Goal: Task Accomplishment & Management: Manage account settings

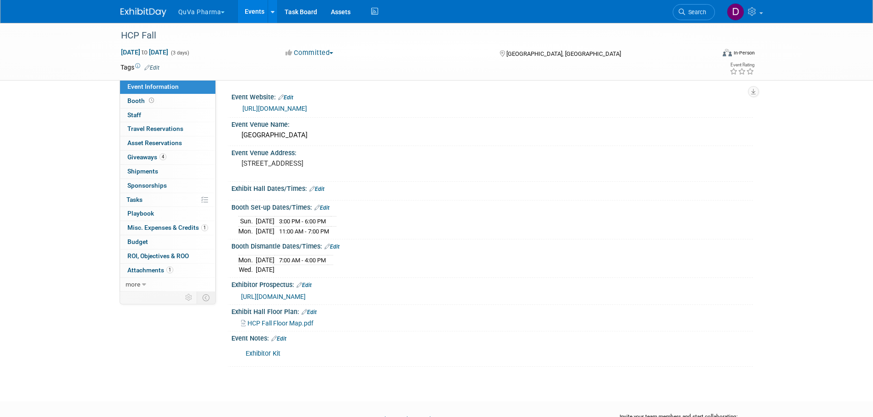
click at [194, 12] on button "QuVa Pharma" at bounding box center [206, 10] width 59 height 20
click at [198, 52] on link "QuVa Pharma" at bounding box center [211, 55] width 66 height 13
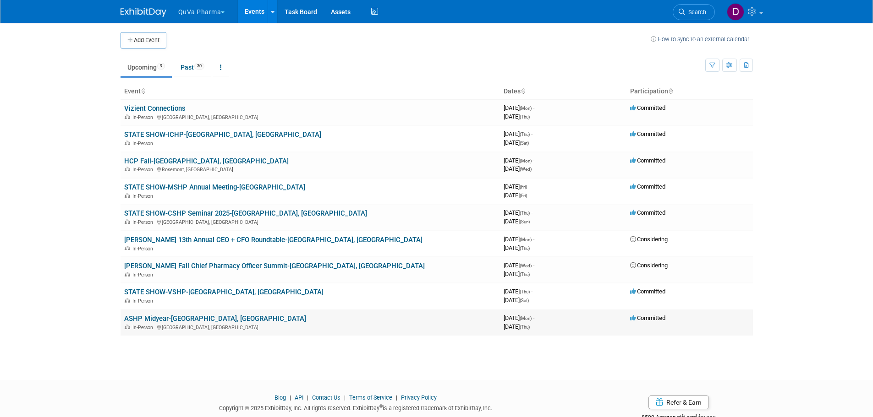
click at [147, 318] on link "ASHP Midyear-[GEOGRAPHIC_DATA], [GEOGRAPHIC_DATA]" at bounding box center [215, 319] width 182 height 8
click at [187, 12] on button "QuVa Pharma" at bounding box center [206, 10] width 59 height 20
click at [203, 54] on link "QuVa Pharma" at bounding box center [211, 55] width 66 height 13
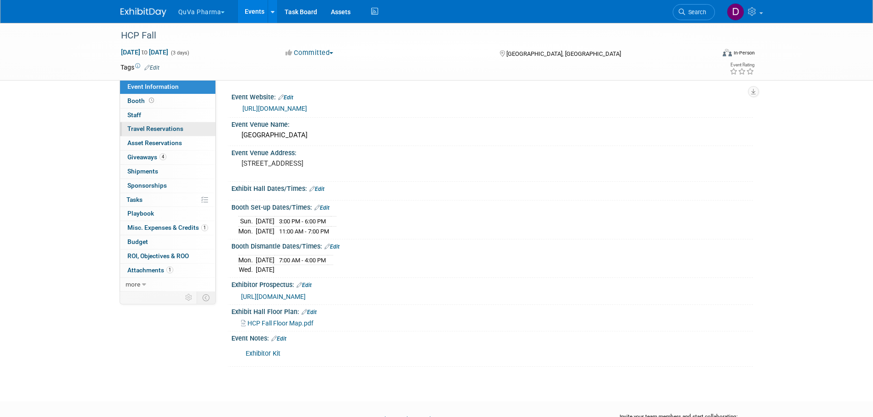
click at [154, 130] on span "Travel Reservations 0" at bounding box center [155, 128] width 56 height 7
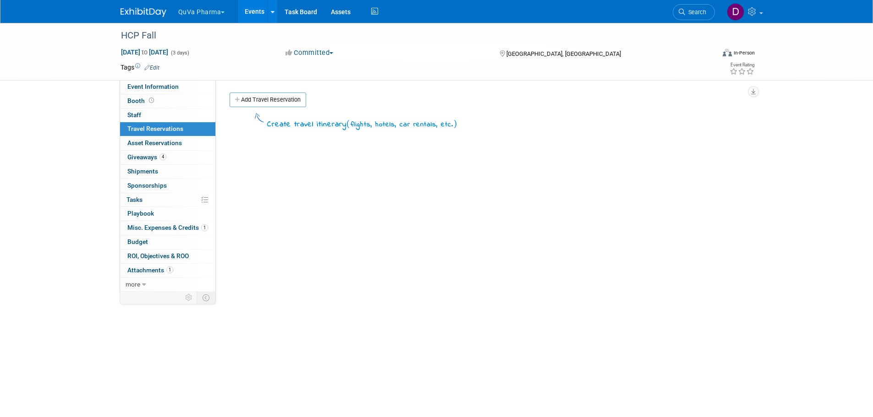
click at [201, 11] on button "QuVa Pharma" at bounding box center [206, 10] width 59 height 20
click at [208, 51] on link "QuVa Pharma" at bounding box center [211, 55] width 66 height 13
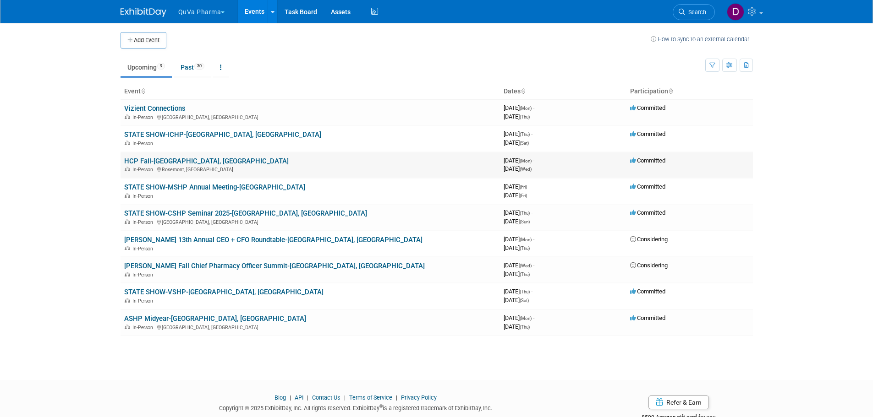
click at [143, 161] on link "HCP Fall-[GEOGRAPHIC_DATA], [GEOGRAPHIC_DATA]" at bounding box center [206, 161] width 165 height 8
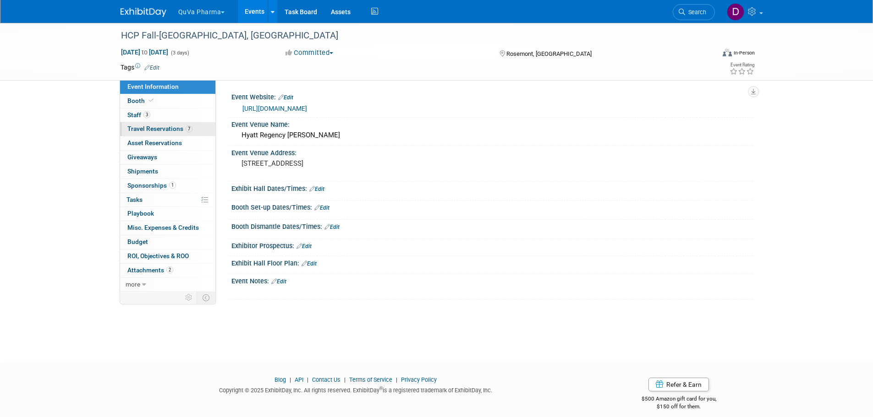
click at [139, 130] on span "Travel Reservations 7" at bounding box center [159, 128] width 65 height 7
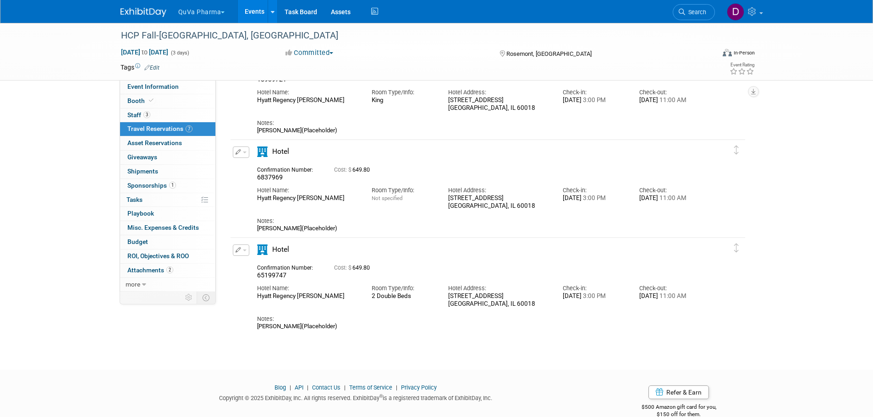
scroll to position [488, 0]
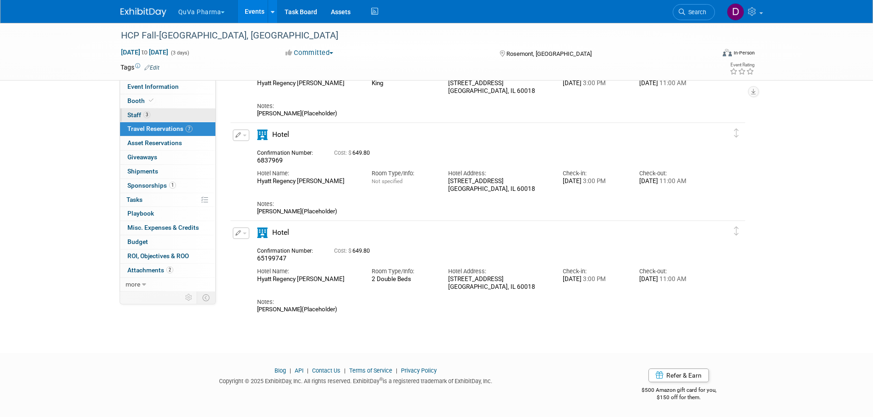
click at [137, 113] on span "Staff 3" at bounding box center [138, 114] width 23 height 7
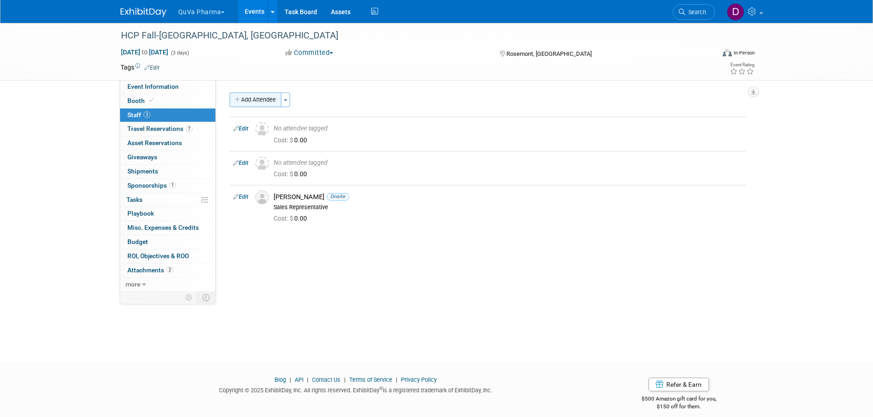
click at [249, 99] on button "Add Attendee" at bounding box center [256, 100] width 52 height 15
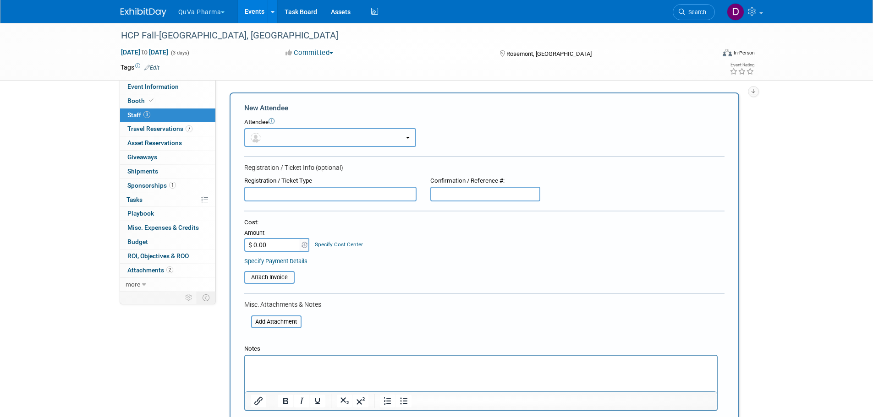
click at [281, 137] on button "button" at bounding box center [330, 137] width 172 height 19
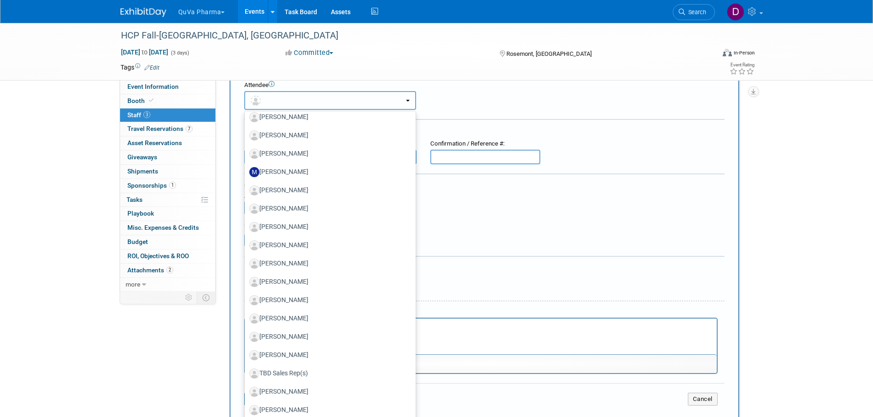
scroll to position [92, 0]
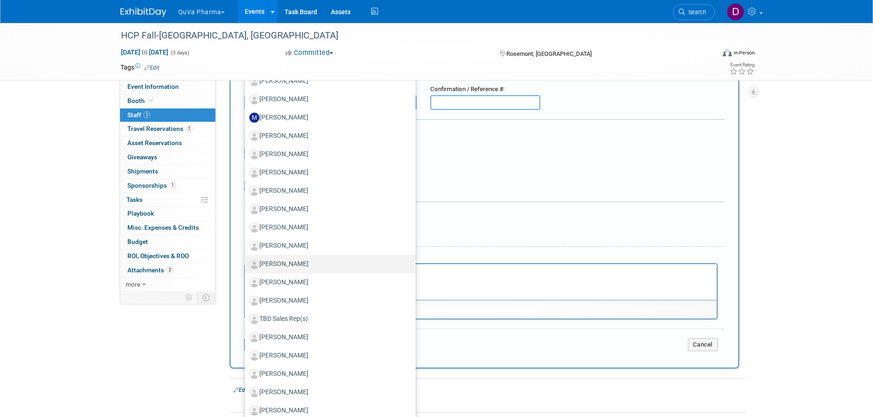
click at [296, 262] on label "[PERSON_NAME]" at bounding box center [327, 264] width 157 height 15
click at [246, 262] on input "[PERSON_NAME]" at bounding box center [243, 263] width 6 height 6
select select "50cc79f2-d67b-48ce-8b9b-3a3d9004139b"
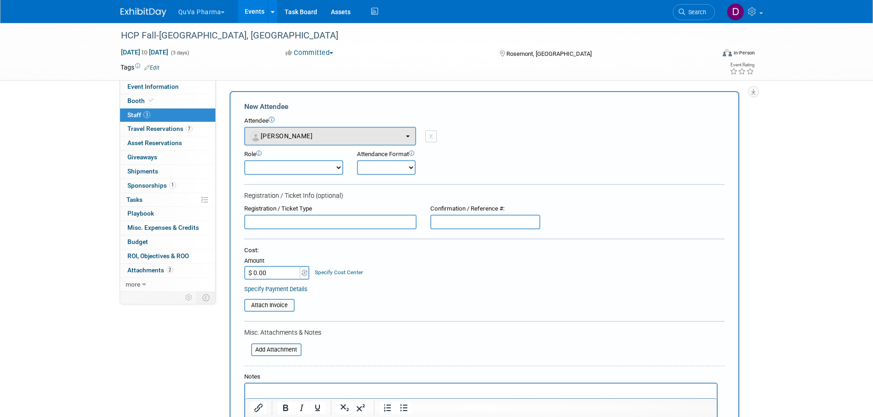
scroll to position [0, 0]
click at [300, 173] on select "Demonstrator Host Planner Presenter Sales Representative Set-up/Dismantle Crew …" at bounding box center [293, 169] width 99 height 15
select select "4"
click at [244, 162] on select "Demonstrator Host Planner Presenter Sales Representative Set-up/Dismantle Crew …" at bounding box center [293, 169] width 99 height 15
click at [397, 163] on select "Onsite Remote" at bounding box center [386, 169] width 59 height 15
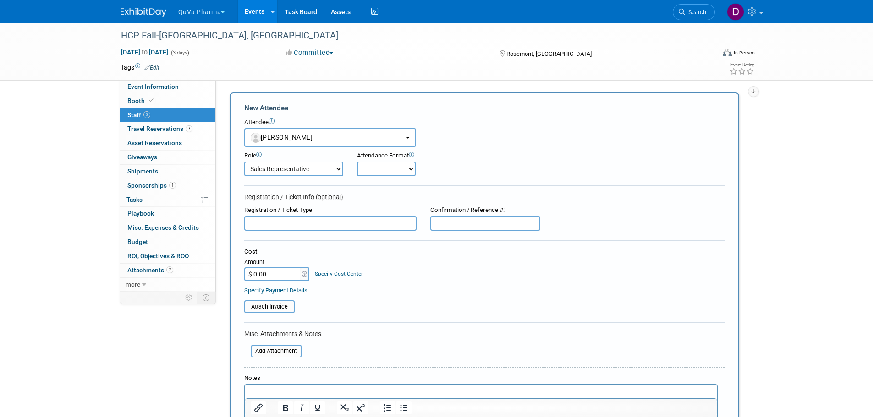
select select "1"
click at [357, 162] on select "Onsite Remote" at bounding box center [386, 169] width 59 height 15
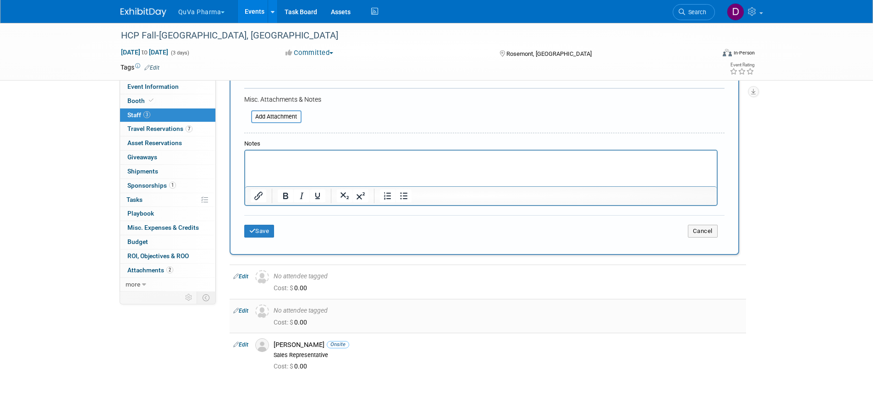
scroll to position [275, 0]
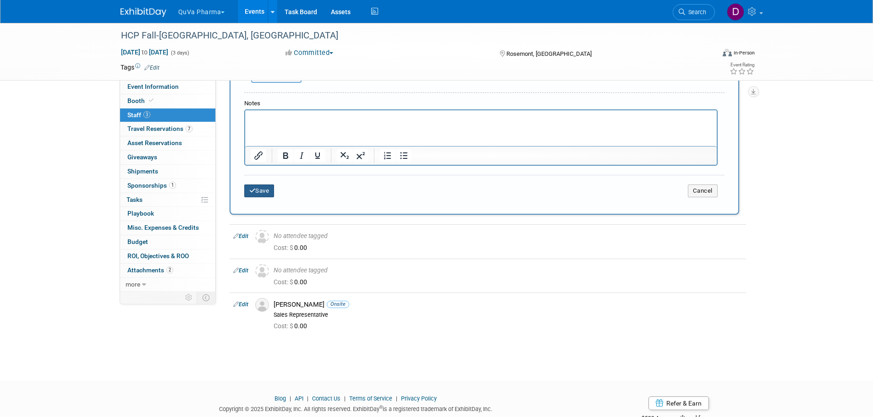
click at [264, 194] on button "Save" at bounding box center [259, 191] width 30 height 13
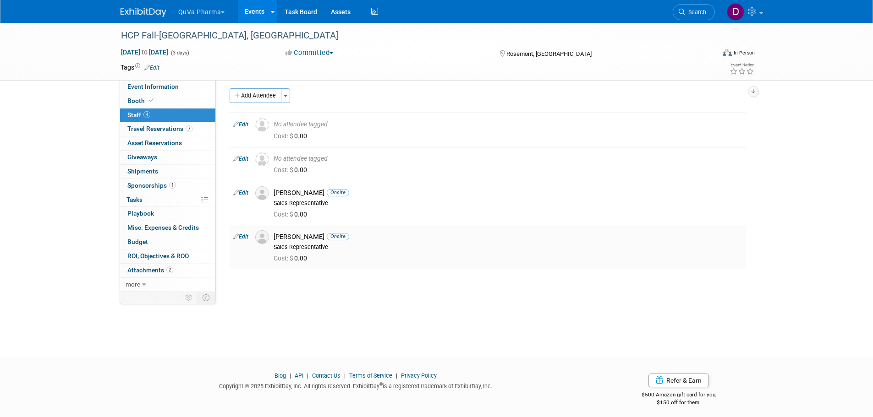
scroll to position [0, 0]
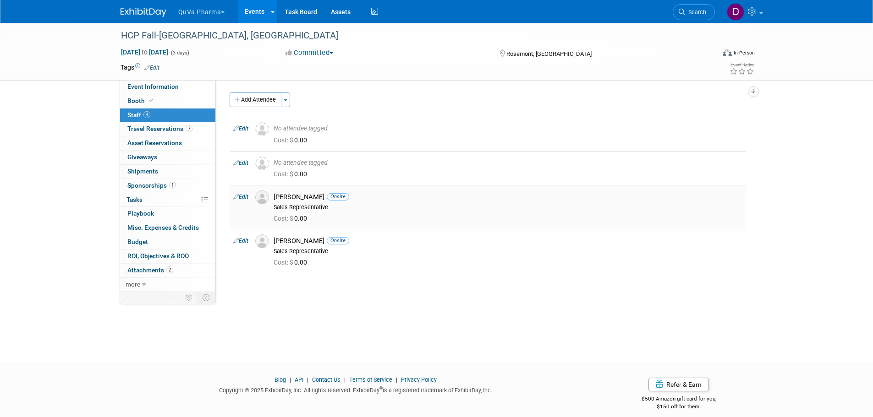
click at [243, 196] on link "Edit" at bounding box center [240, 197] width 15 height 6
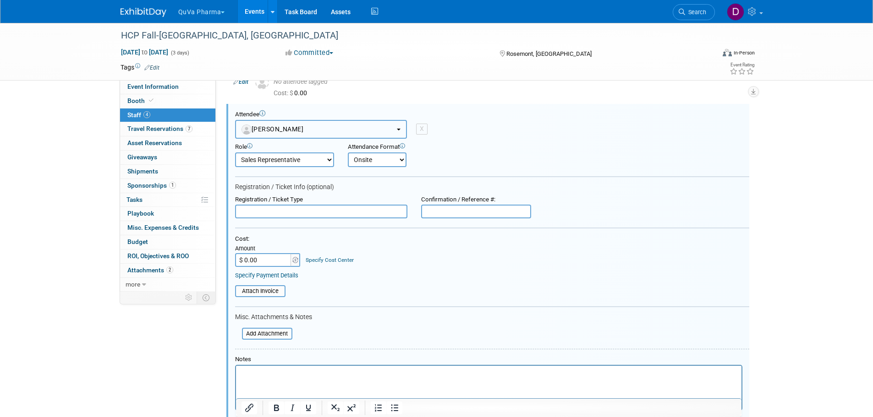
click at [278, 131] on span "[PERSON_NAME]" at bounding box center [273, 129] width 62 height 7
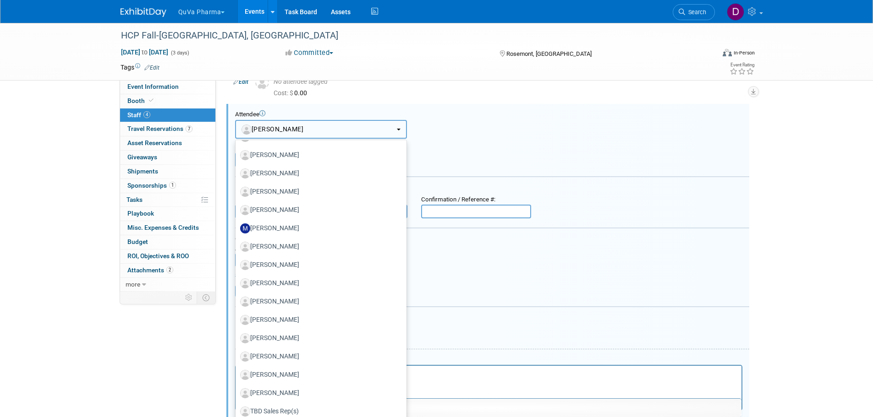
scroll to position [392, 0]
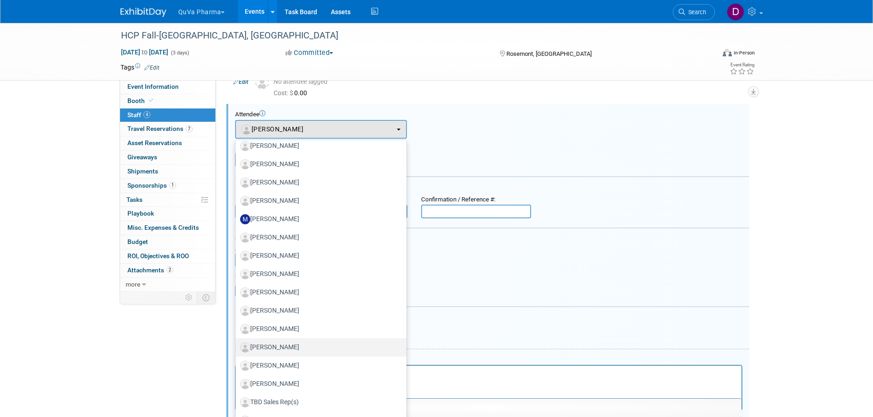
click at [276, 346] on label "[PERSON_NAME]" at bounding box center [318, 347] width 157 height 15
click at [237, 346] on input "[PERSON_NAME]" at bounding box center [234, 347] width 6 height 6
select select "3c1a6713-6616-47c5-89ac-5661a26ba568"
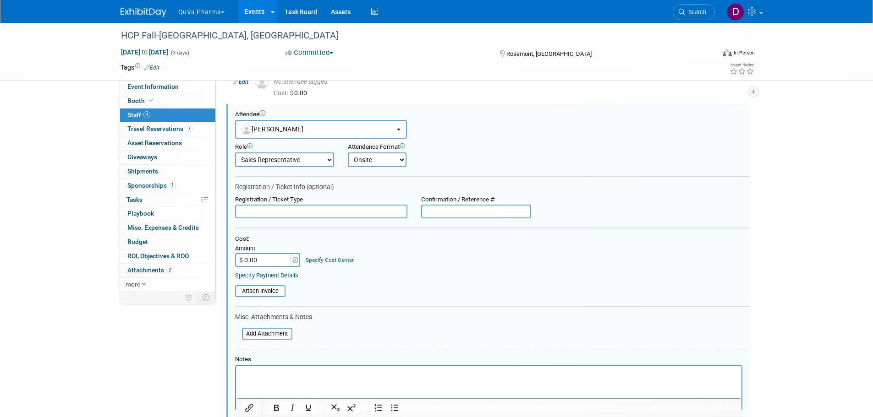
click at [326, 159] on select "Demonstrator Host Planner Presenter Sales Representative Set-up/Dismantle Crew …" at bounding box center [284, 160] width 99 height 15
select select "2"
click at [235, 153] on select "Demonstrator Host Planner Presenter Sales Representative Set-up/Dismantle Crew …" at bounding box center [284, 160] width 99 height 15
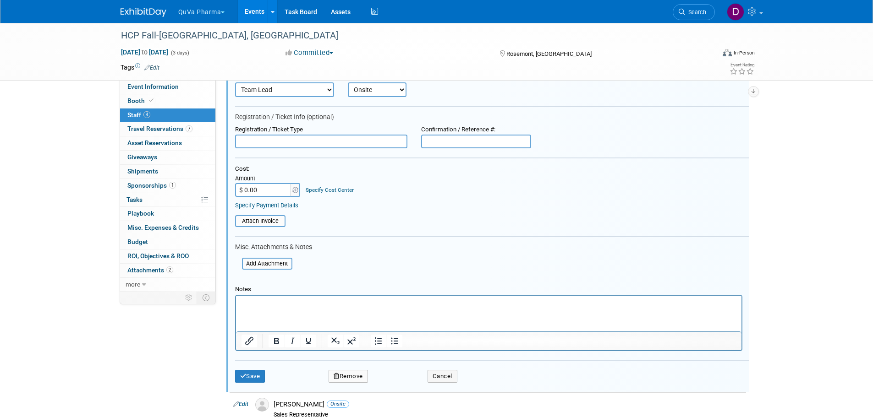
scroll to position [264, 0]
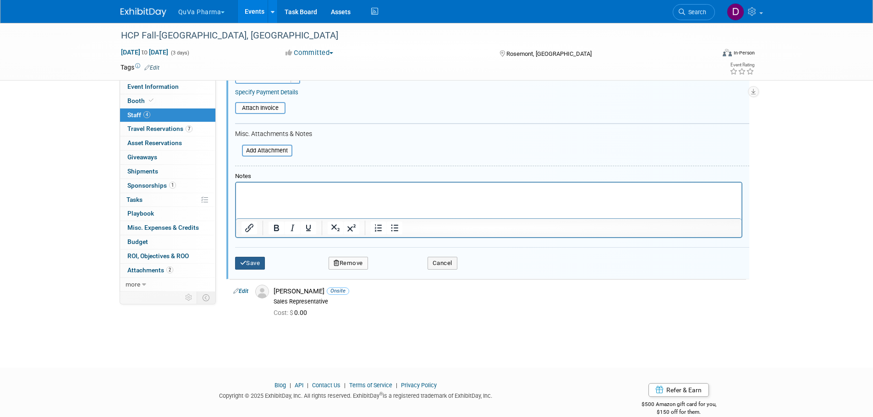
click at [258, 267] on button "Save" at bounding box center [250, 263] width 30 height 13
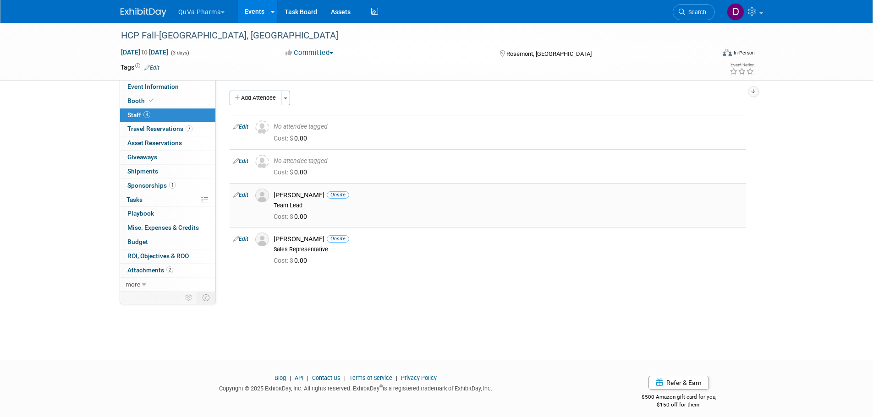
scroll to position [0, 0]
click at [760, 10] on link at bounding box center [744, 11] width 45 height 23
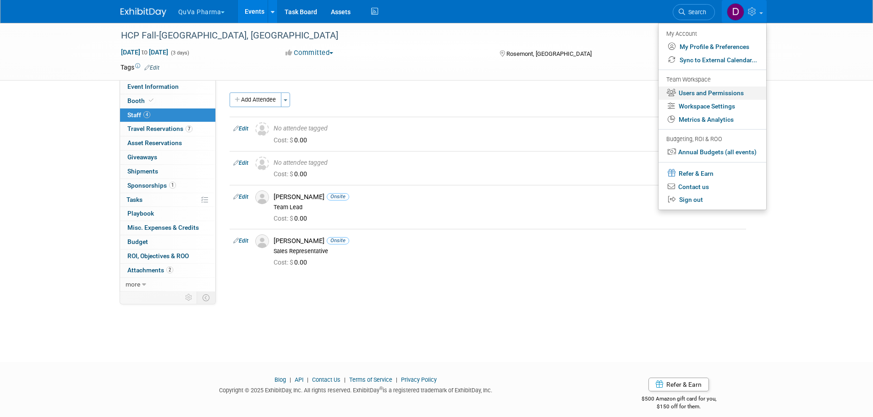
click at [710, 95] on link "Users and Permissions" at bounding box center [713, 93] width 108 height 13
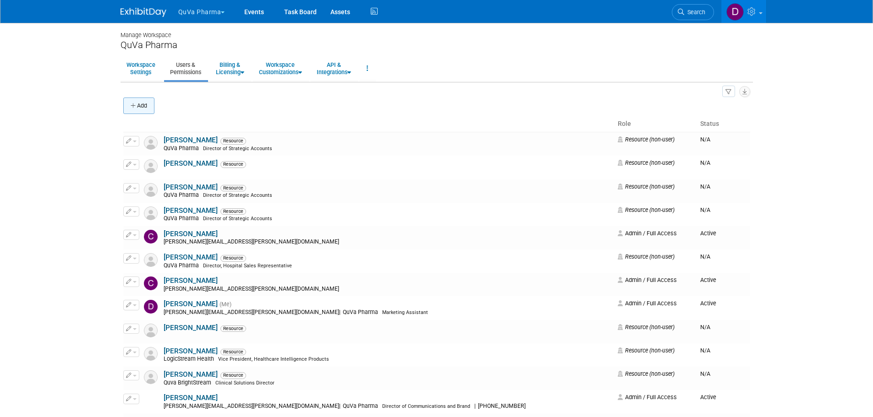
click at [142, 106] on button "Add" at bounding box center [138, 106] width 31 height 16
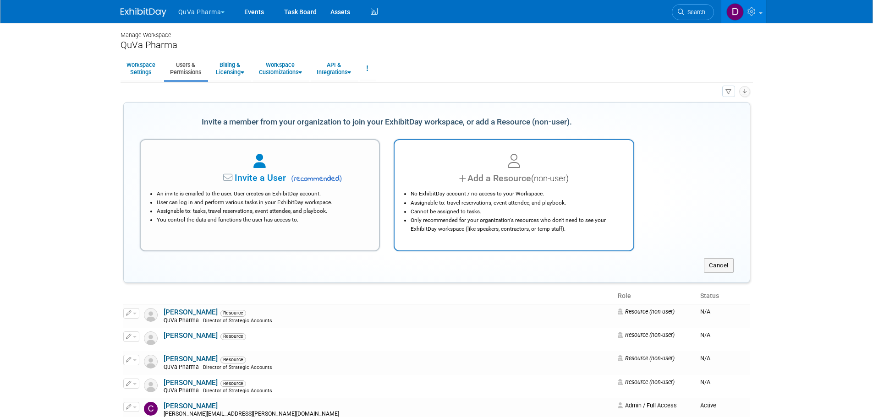
click at [500, 188] on div "No ExhibitDay account / no access to your Workspace. Assignable to: travel rese…" at bounding box center [514, 209] width 216 height 48
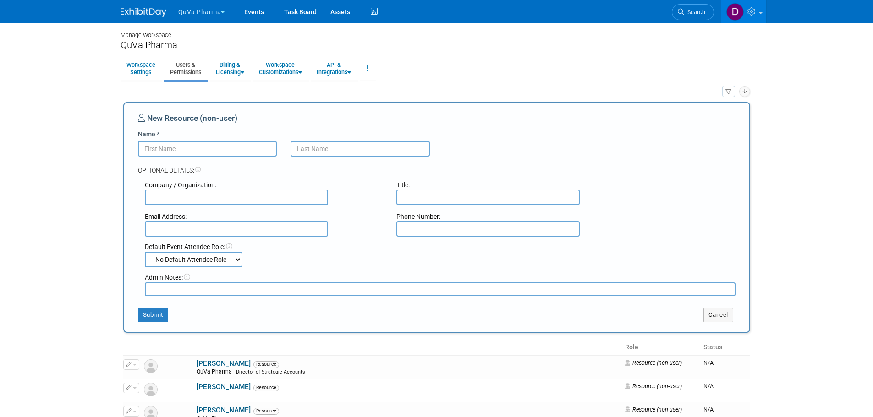
click at [206, 153] on input "Name *" at bounding box center [207, 149] width 139 height 16
type input "Zachary"
type input "Ishima"
click at [265, 201] on input "text" at bounding box center [236, 198] width 183 height 16
type input "Quva"
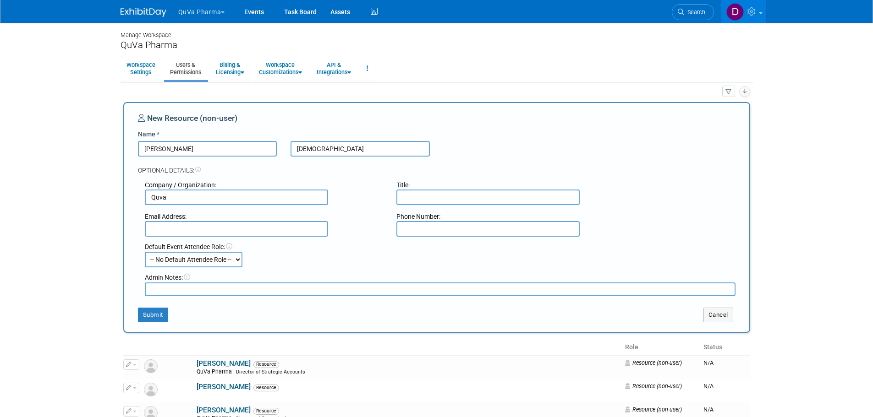
click at [265, 226] on input "text" at bounding box center [236, 229] width 183 height 16
type input "zachary.ishima@oneQuva.com"
click at [430, 200] on input "text" at bounding box center [487, 198] width 183 height 16
type input "Hospital Sales Representative"
click at [147, 318] on button "Submit" at bounding box center [153, 315] width 30 height 15
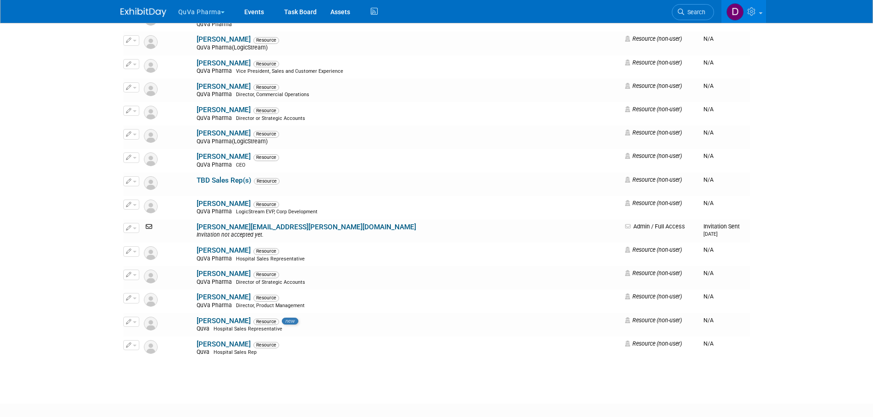
scroll to position [779, 0]
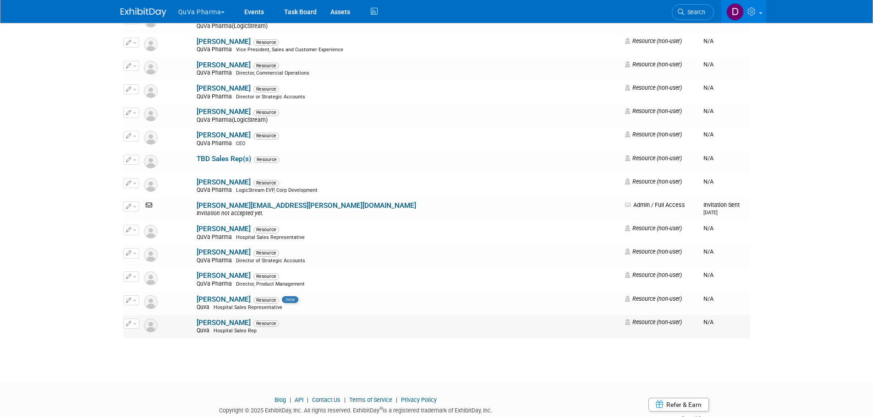
click at [133, 325] on button "button" at bounding box center [131, 324] width 16 height 10
click at [146, 338] on link "Edit" at bounding box center [160, 338] width 72 height 13
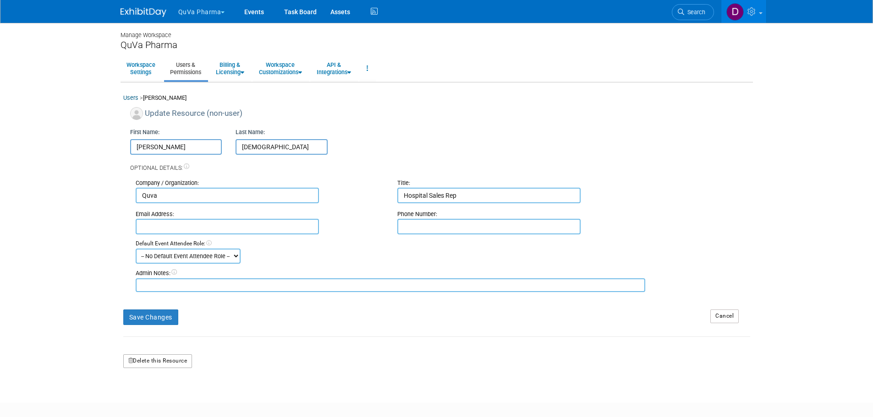
click at [150, 359] on button "Delete this Resource" at bounding box center [157, 362] width 69 height 14
click at [149, 399] on link "Yes" at bounding box center [147, 400] width 27 height 15
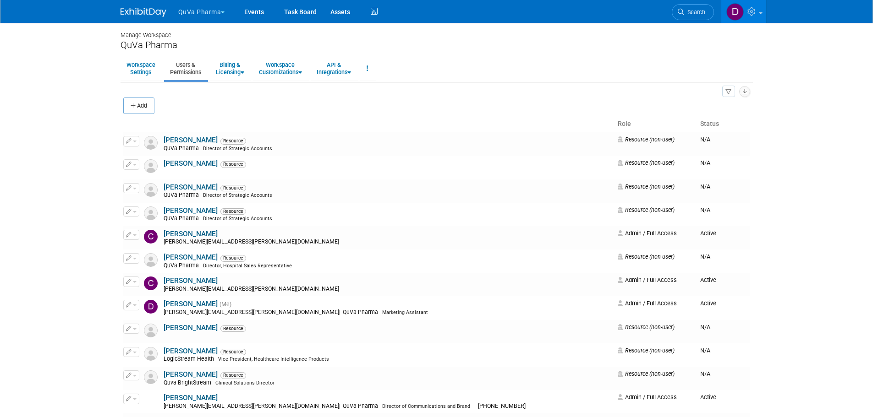
click at [201, 11] on button "QuVa Pharma" at bounding box center [206, 10] width 59 height 20
click at [210, 52] on link "QuVa Pharma" at bounding box center [211, 55] width 66 height 13
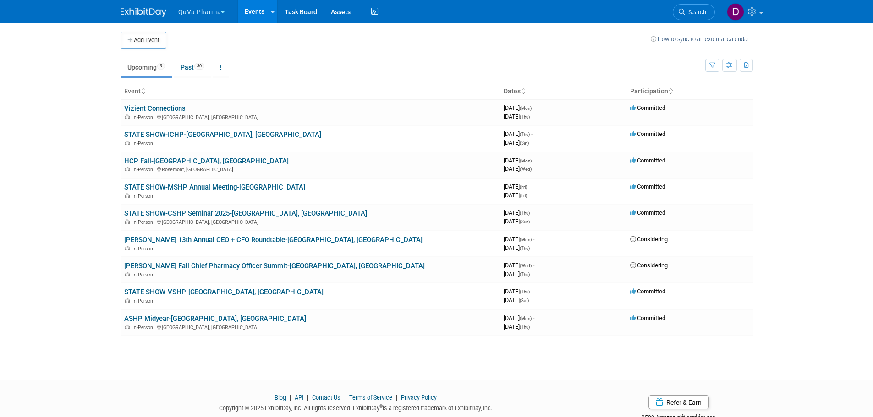
click at [143, 64] on link "Upcoming 9" at bounding box center [146, 67] width 51 height 17
click at [158, 159] on link "HCP Fall-[GEOGRAPHIC_DATA], [GEOGRAPHIC_DATA]" at bounding box center [206, 161] width 165 height 8
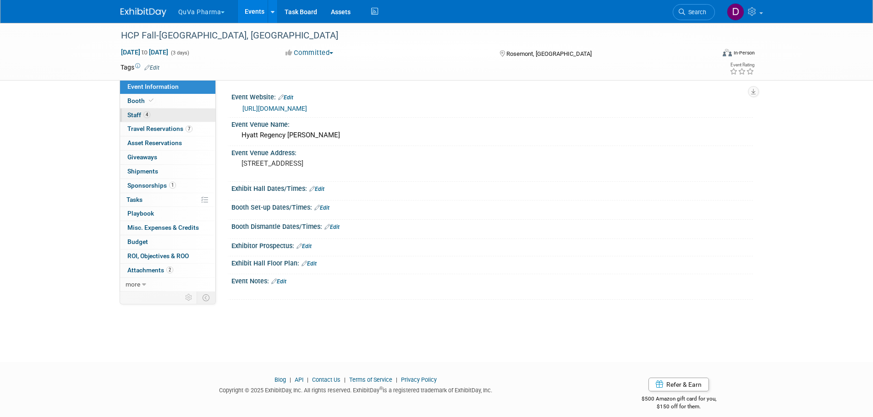
click at [138, 113] on span "Staff 4" at bounding box center [138, 114] width 23 height 7
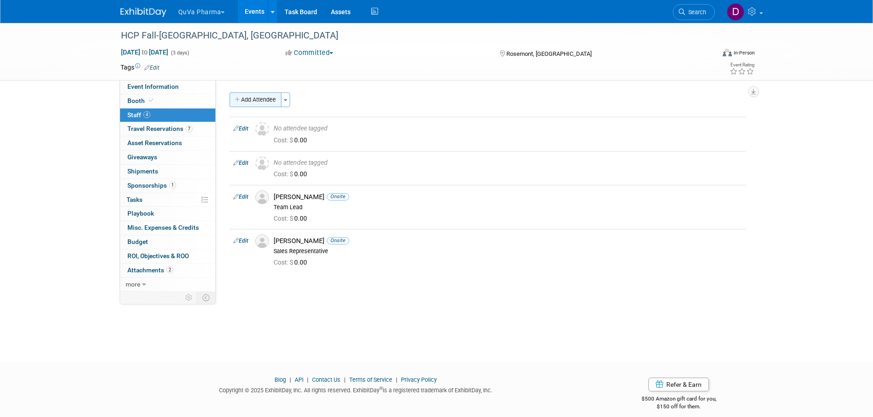
click at [258, 99] on button "Add Attendee" at bounding box center [256, 100] width 52 height 15
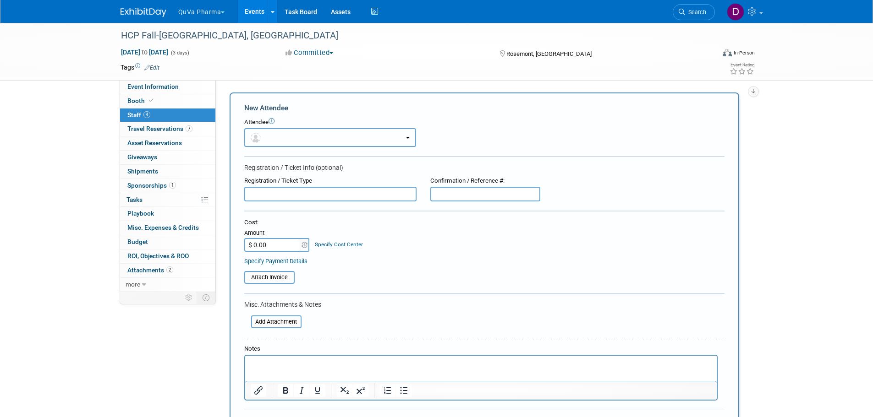
click at [285, 136] on button "button" at bounding box center [330, 137] width 172 height 19
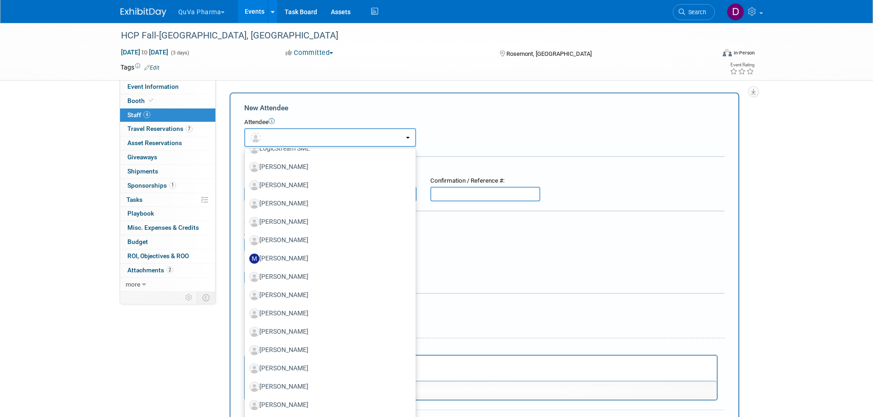
scroll to position [374, 0]
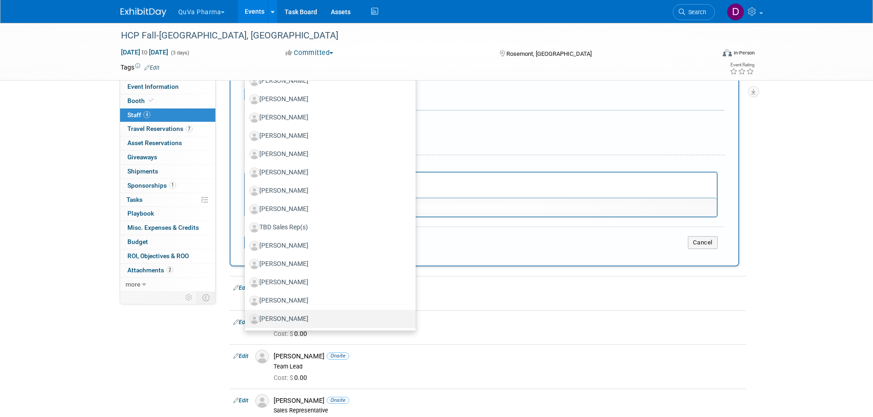
click at [273, 320] on label "[PERSON_NAME]" at bounding box center [327, 319] width 157 height 15
click at [246, 320] on input "[PERSON_NAME]" at bounding box center [243, 318] width 6 height 6
select select "dc61f5f6-cb03-4814-99cd-01006c5a4d6a"
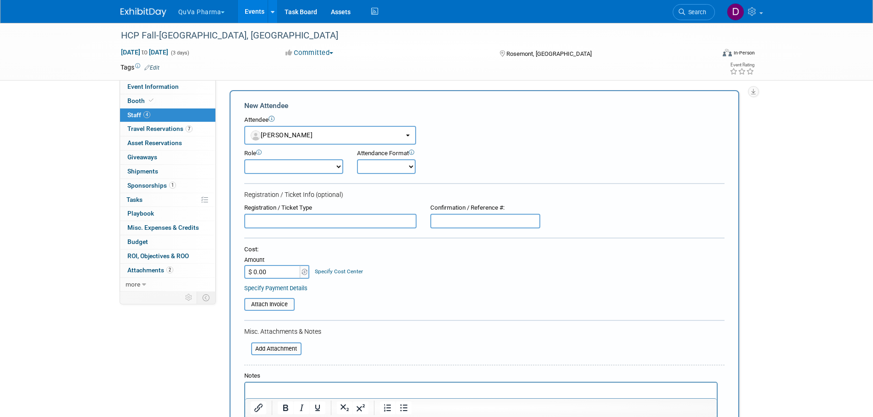
scroll to position [0, 0]
click at [291, 167] on select "Demonstrator Host Planner Presenter Sales Representative Set-up/Dismantle Crew …" at bounding box center [293, 169] width 99 height 15
select select "4"
click at [244, 162] on select "Demonstrator Host Planner Presenter Sales Representative Set-up/Dismantle Crew …" at bounding box center [293, 169] width 99 height 15
click at [370, 172] on select "Onsite Remote" at bounding box center [386, 169] width 59 height 15
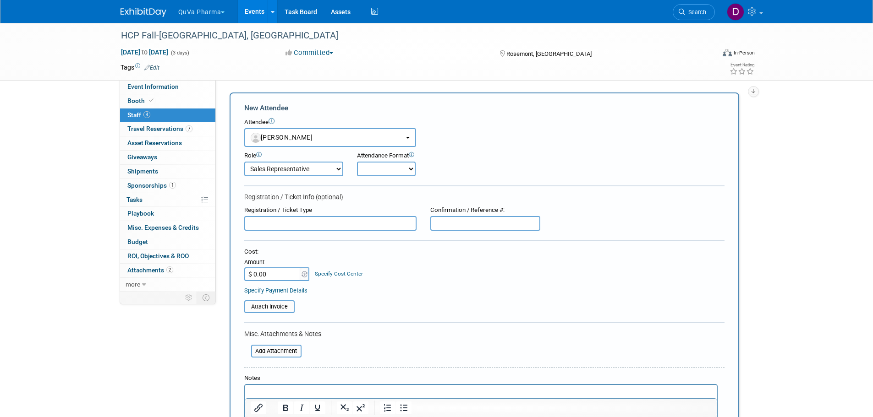
select select "1"
click at [357, 162] on select "Onsite Remote" at bounding box center [386, 169] width 59 height 15
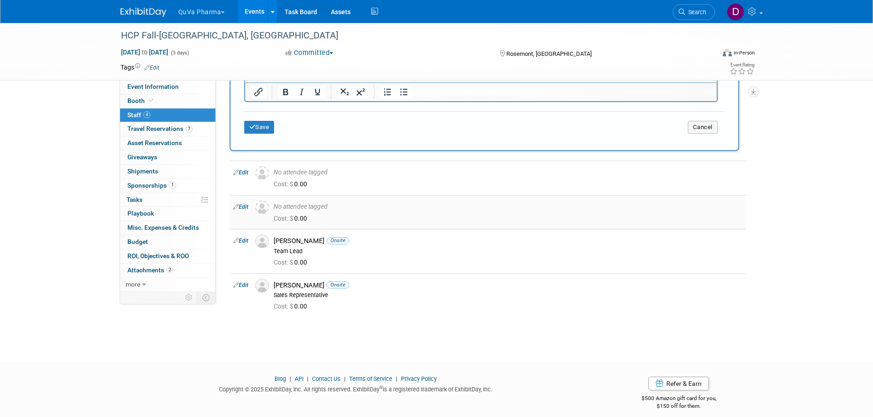
scroll to position [337, 0]
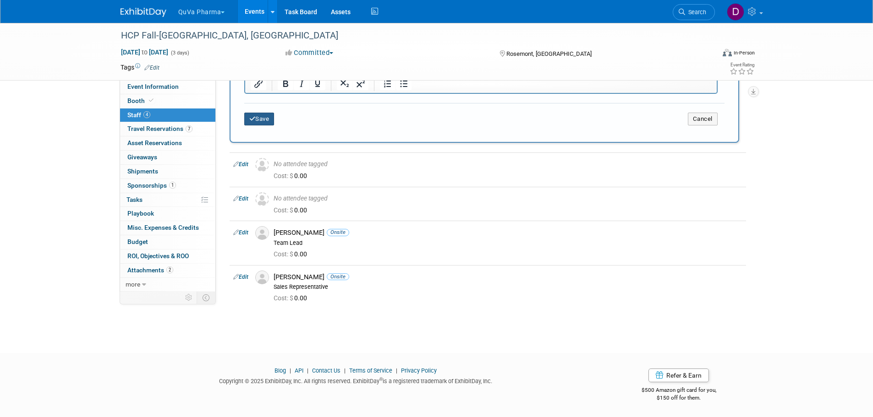
click at [255, 115] on button "Save" at bounding box center [259, 119] width 30 height 13
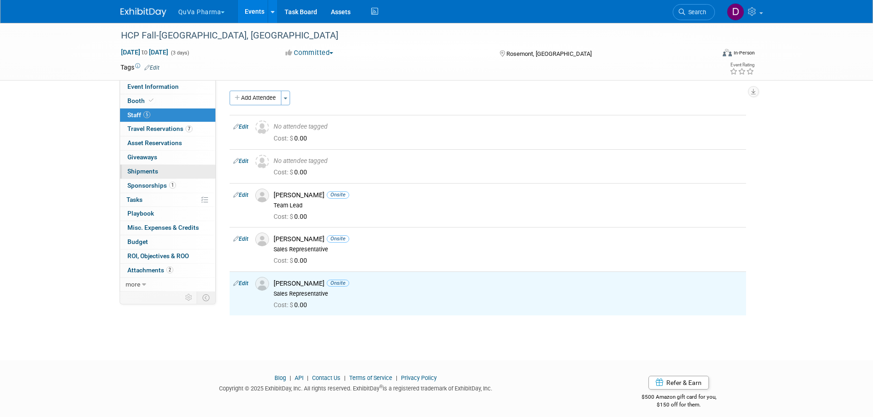
scroll to position [0, 0]
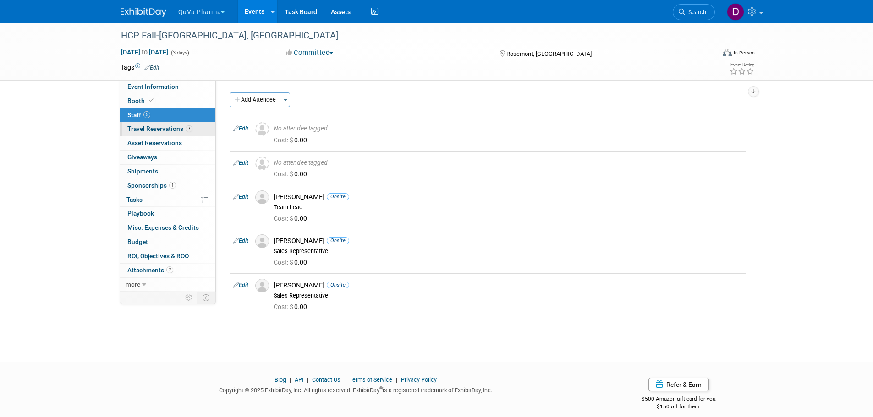
click at [160, 125] on span "Travel Reservations 7" at bounding box center [159, 128] width 65 height 7
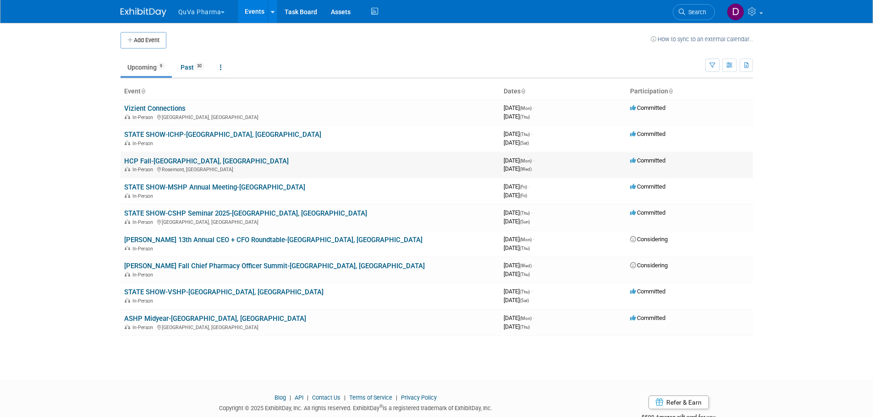
click at [156, 159] on link "HCP Fall-[GEOGRAPHIC_DATA], [GEOGRAPHIC_DATA]" at bounding box center [206, 161] width 165 height 8
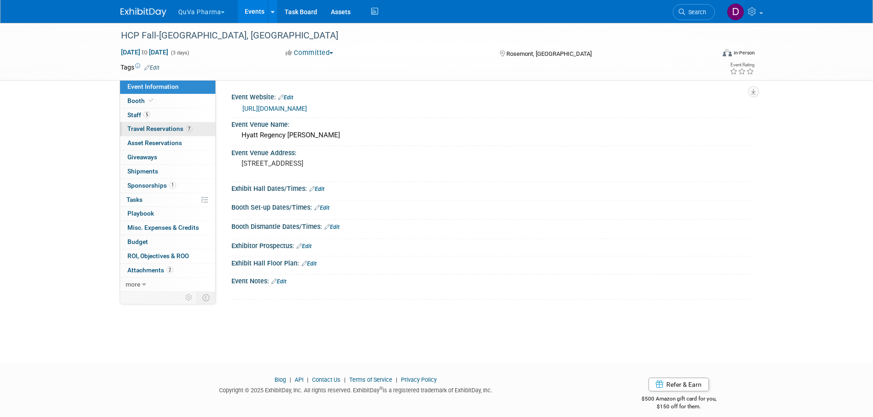
click at [156, 125] on link "7 Travel Reservations 7" at bounding box center [167, 129] width 95 height 14
